Goal: Transaction & Acquisition: Purchase product/service

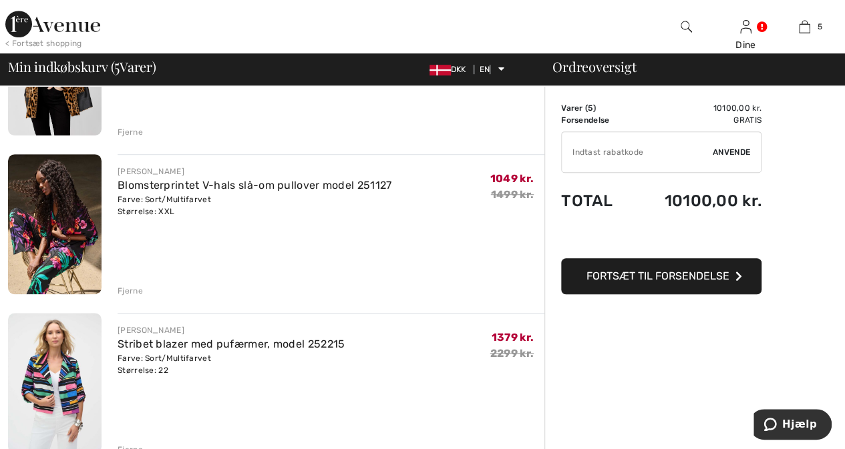
scroll to position [367, 0]
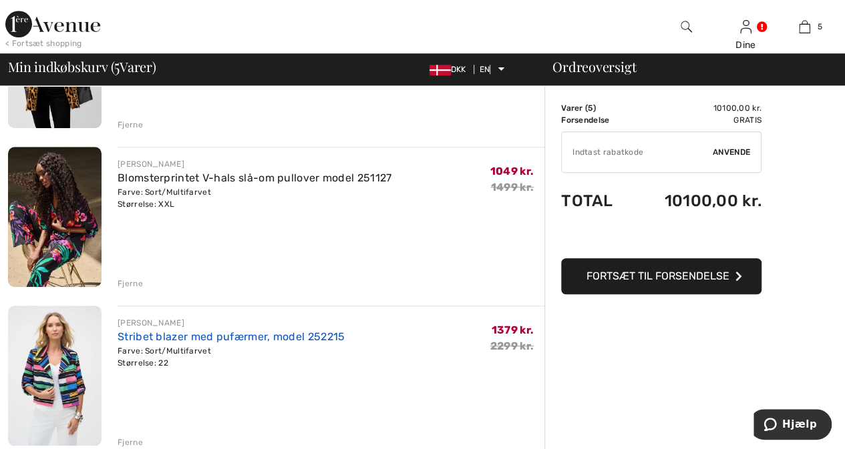
click at [161, 335] on font "Stribet blazer med pufærmer, model 252215" at bounding box center [231, 337] width 227 height 13
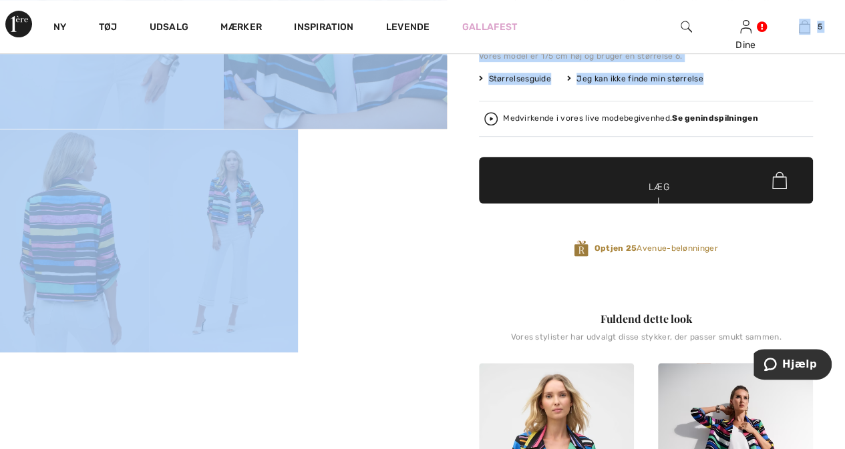
drag, startPoint x: 844, startPoint y: 77, endPoint x: 843, endPoint y: 37, distance: 40.1
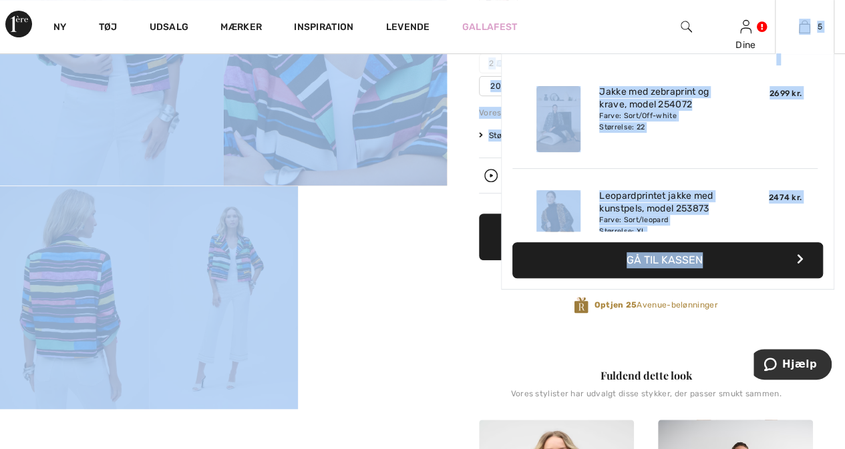
click at [730, 218] on div "Leopardprintet jakke med kunstpels, model 253873 Farve: Sort/leopard Størrelse:…" at bounding box center [665, 223] width 142 height 77
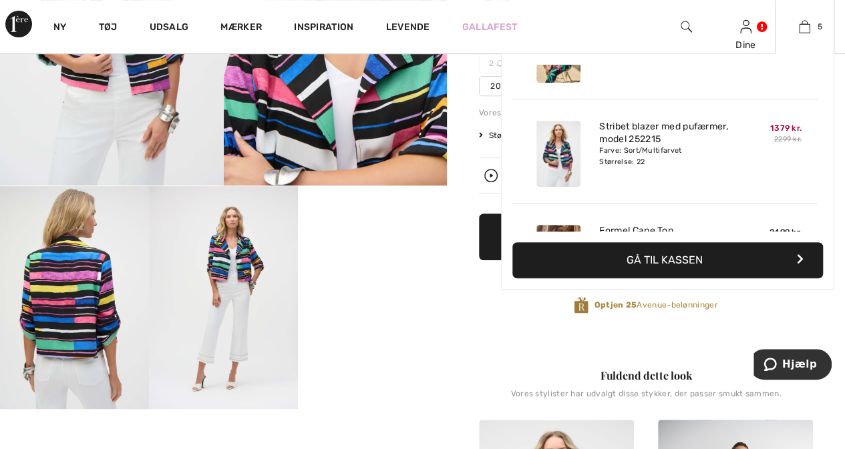
scroll to position [286, 0]
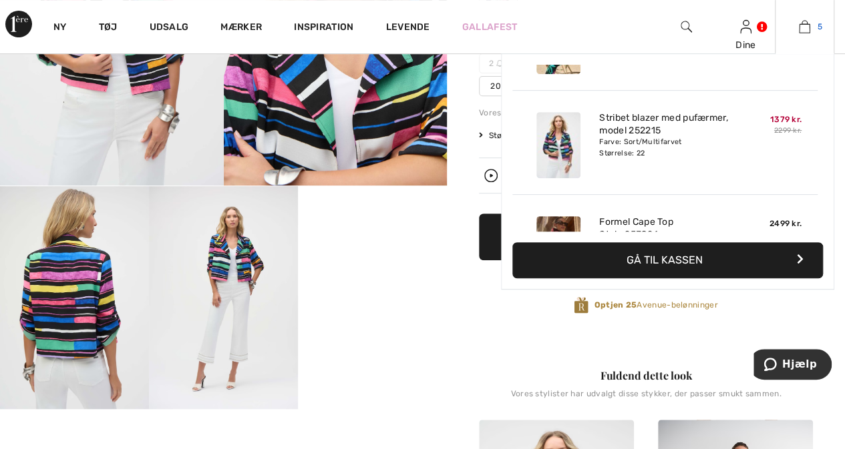
click at [803, 29] on img at bounding box center [804, 27] width 11 height 16
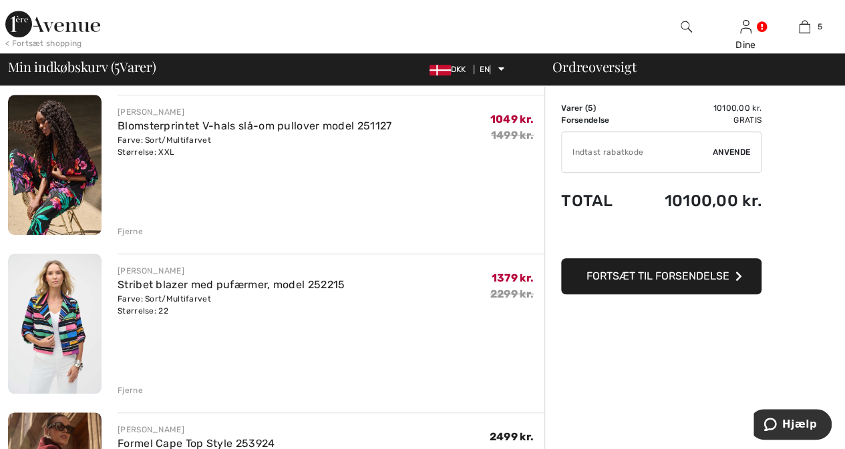
scroll to position [481, 0]
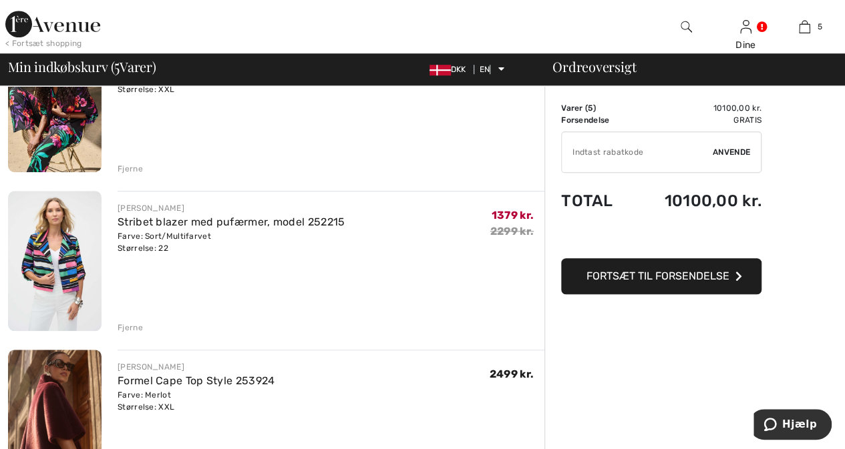
click at [128, 327] on font "Fjerne" at bounding box center [130, 327] width 25 height 9
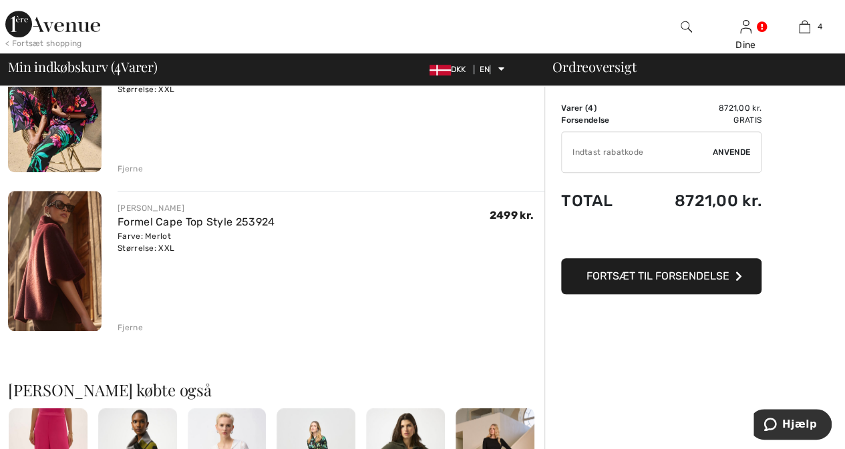
click at [128, 166] on font "Fjerne" at bounding box center [130, 168] width 25 height 9
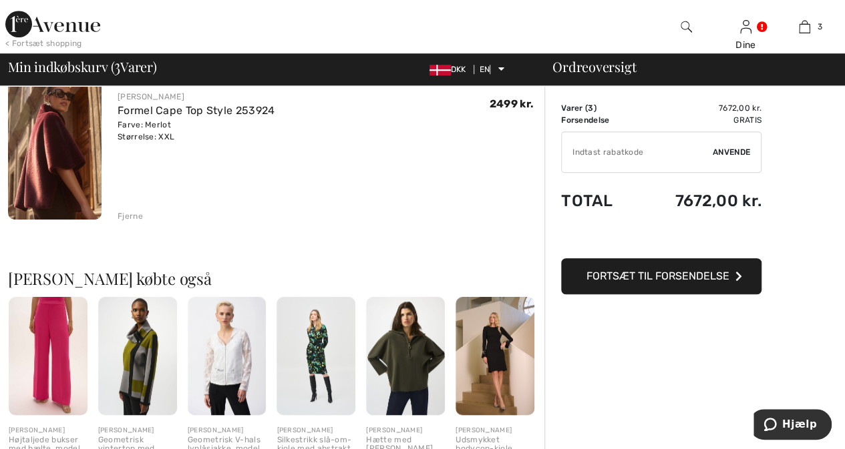
scroll to position [497, 0]
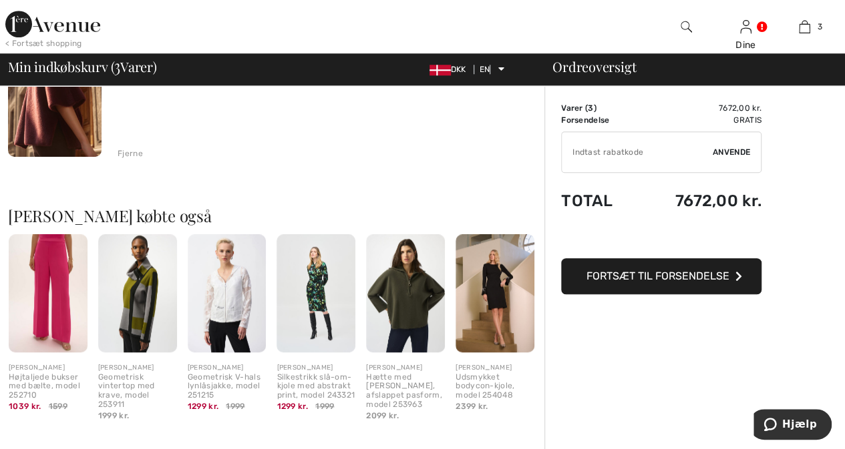
click at [383, 294] on img at bounding box center [405, 293] width 79 height 118
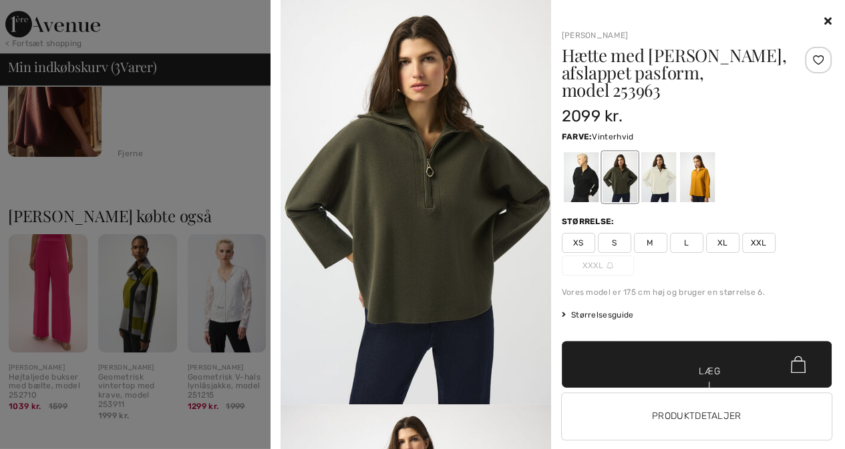
click at [652, 175] on div at bounding box center [657, 177] width 35 height 50
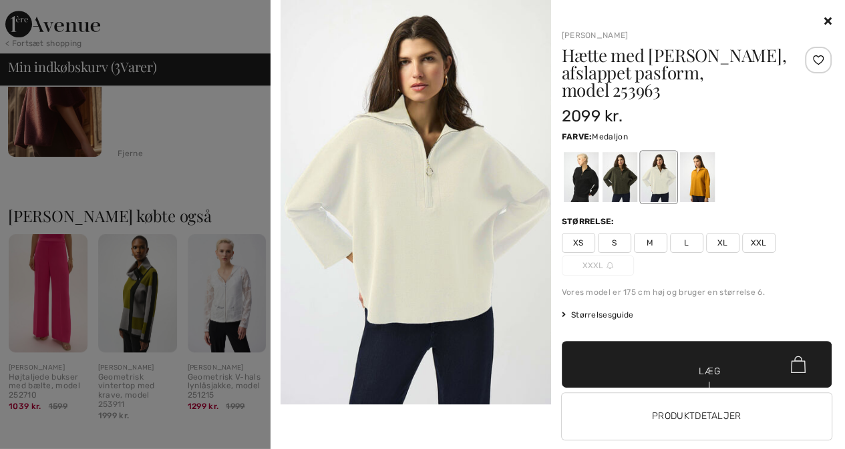
click at [693, 152] on div at bounding box center [696, 177] width 35 height 50
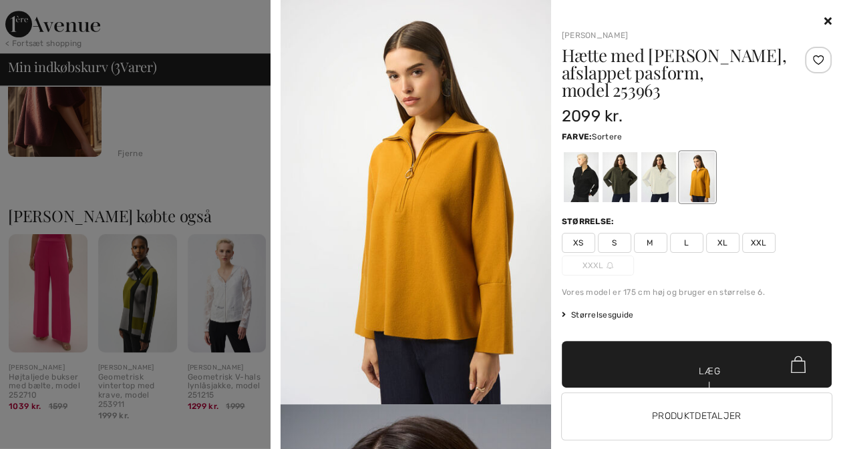
click at [577, 171] on div at bounding box center [580, 177] width 35 height 50
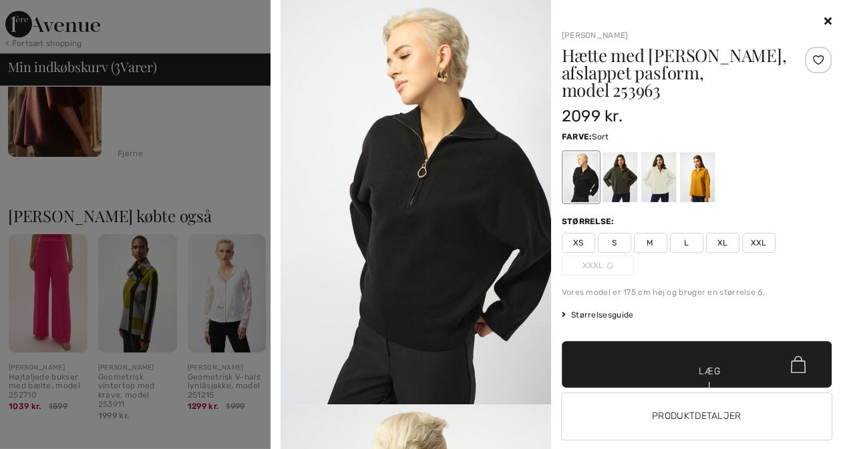
scroll to position [4, 0]
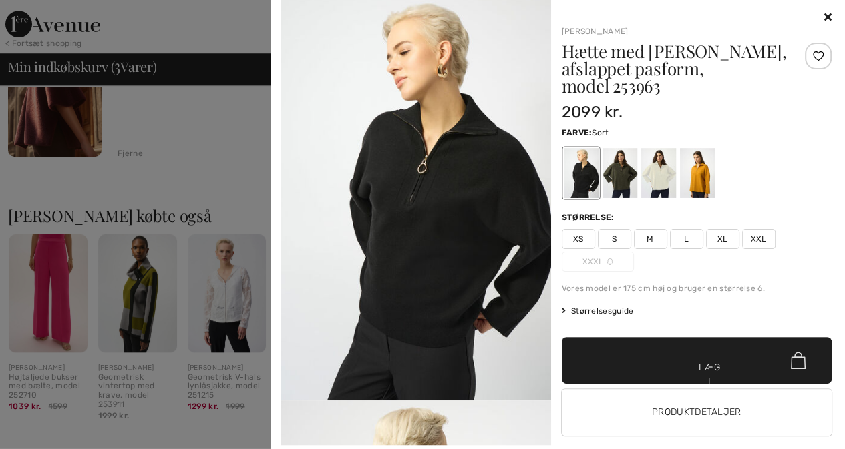
click at [808, 54] on div at bounding box center [818, 56] width 27 height 27
click at [691, 407] on font "Produktdetaljer" at bounding box center [696, 412] width 89 height 11
click at [690, 407] on font "Produktdetaljer" at bounding box center [696, 412] width 89 height 11
click at [610, 306] on font "Størrelsesguide" at bounding box center [602, 310] width 63 height 9
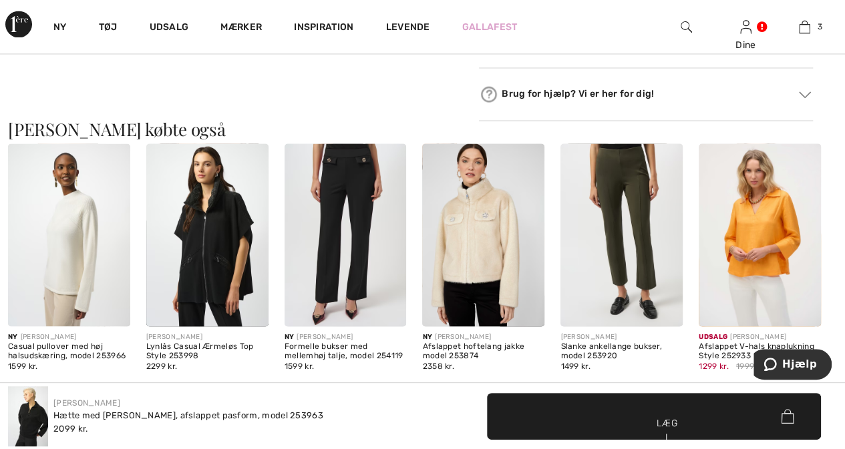
scroll to position [1105, 0]
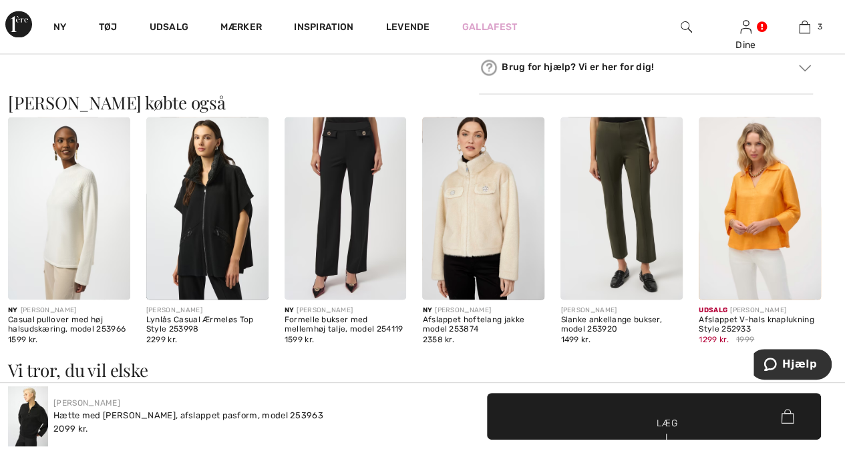
click at [75, 220] on img at bounding box center [69, 208] width 122 height 183
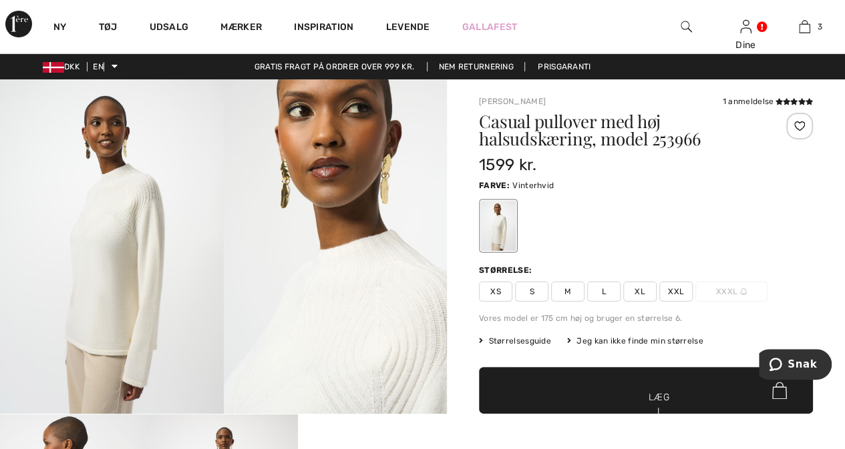
click at [342, 341] on img at bounding box center [336, 246] width 224 height 335
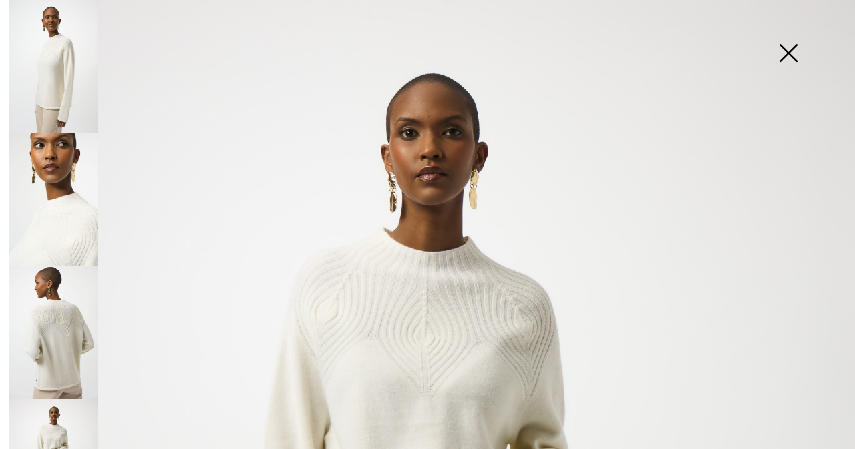
click at [61, 346] on img at bounding box center [53, 332] width 89 height 133
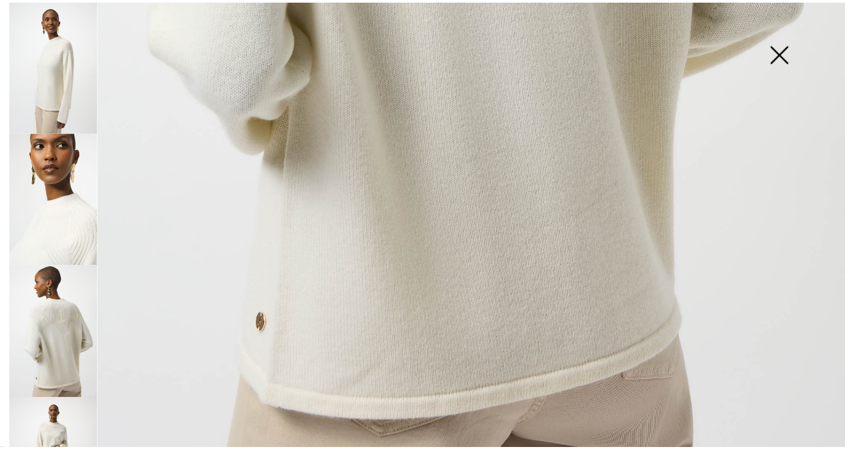
scroll to position [816, 0]
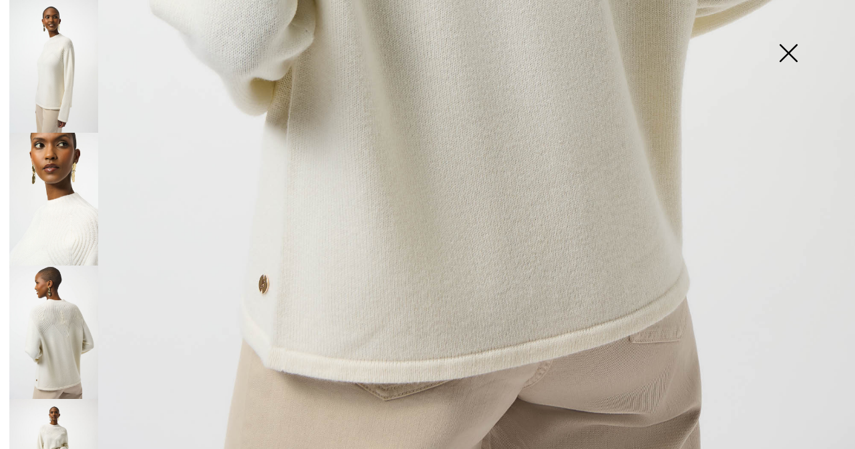
click at [791, 47] on img at bounding box center [787, 54] width 67 height 69
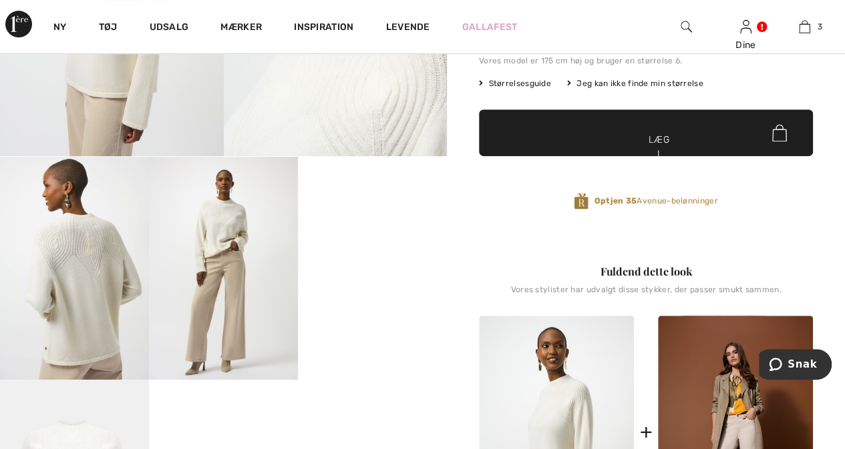
scroll to position [182, 0]
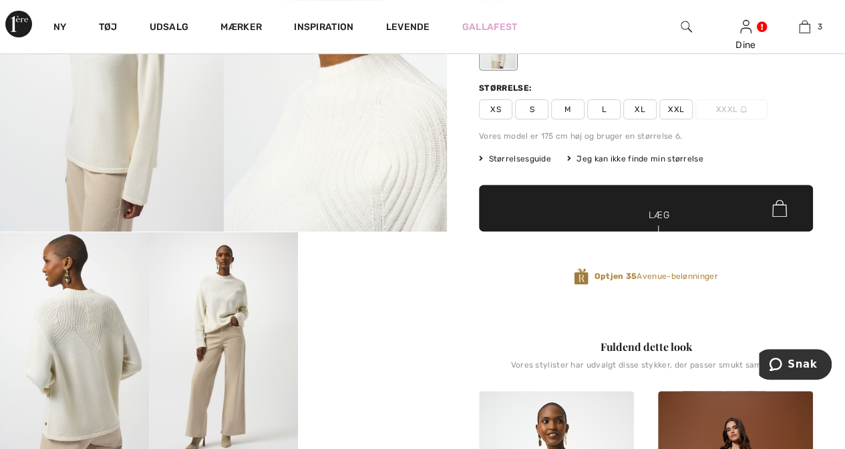
click at [676, 106] on font "XXL" at bounding box center [676, 109] width 16 height 9
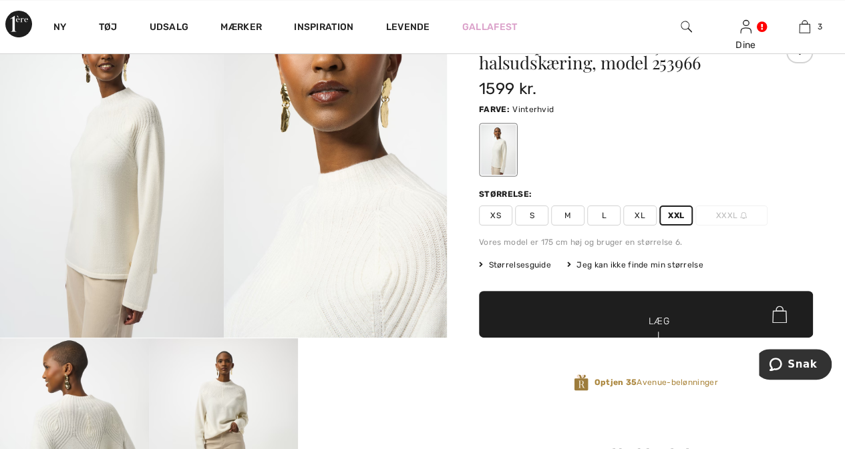
scroll to position [7, 0]
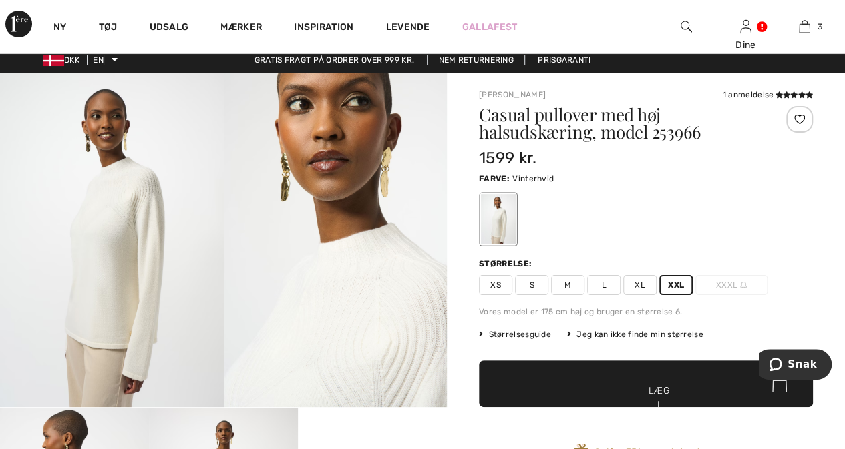
click at [800, 116] on div at bounding box center [799, 119] width 27 height 27
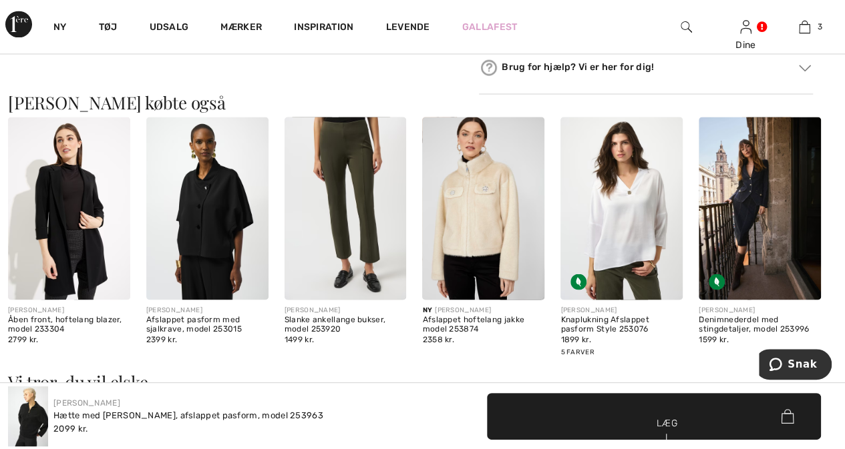
click at [470, 224] on img at bounding box center [483, 208] width 122 height 183
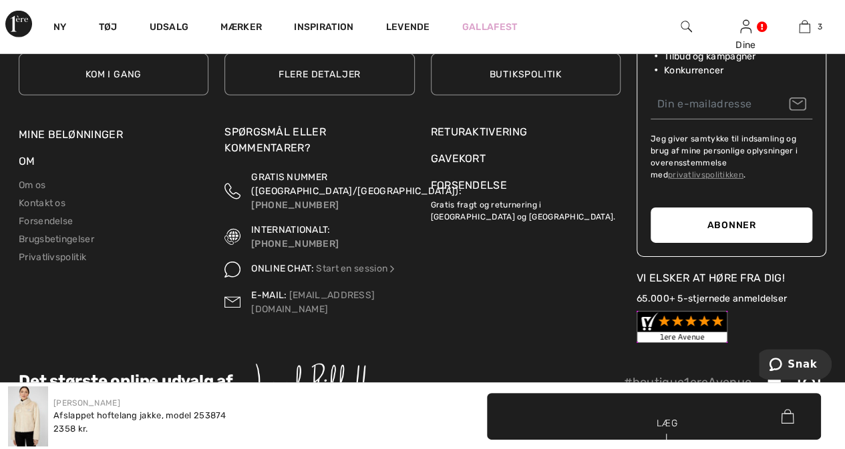
scroll to position [2130, 0]
